Goal: Find specific page/section: Find specific page/section

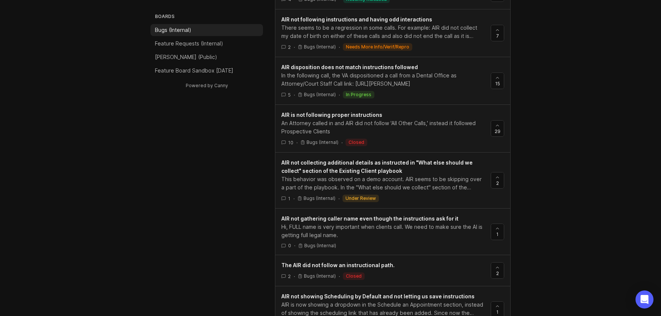
scroll to position [488, 0]
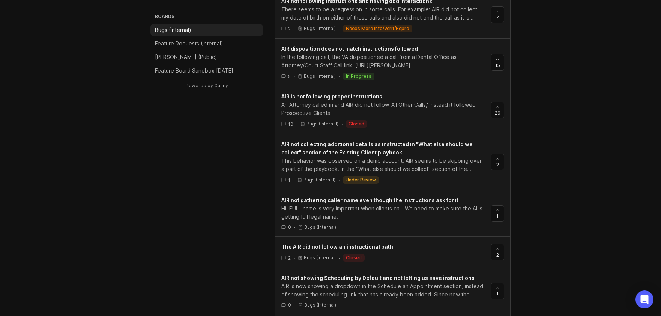
type input "AIR INSTRUCT"
click at [458, 120] on div "10 · Bugs (Internal) · closed" at bounding box center [382, 124] width 203 height 8
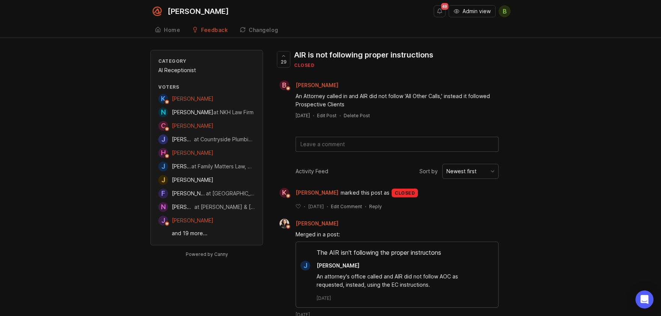
click at [470, 12] on span "Admin view" at bounding box center [477, 12] width 28 height 8
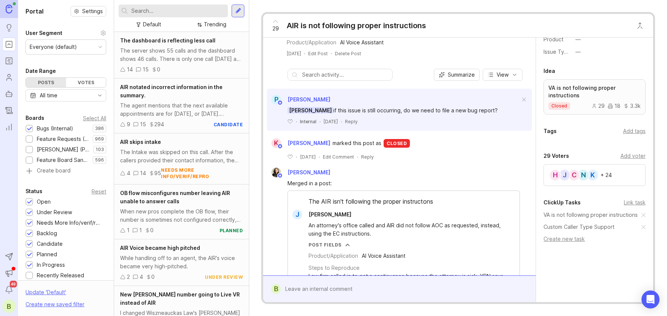
scroll to position [149, 0]
